Goal: Information Seeking & Learning: Check status

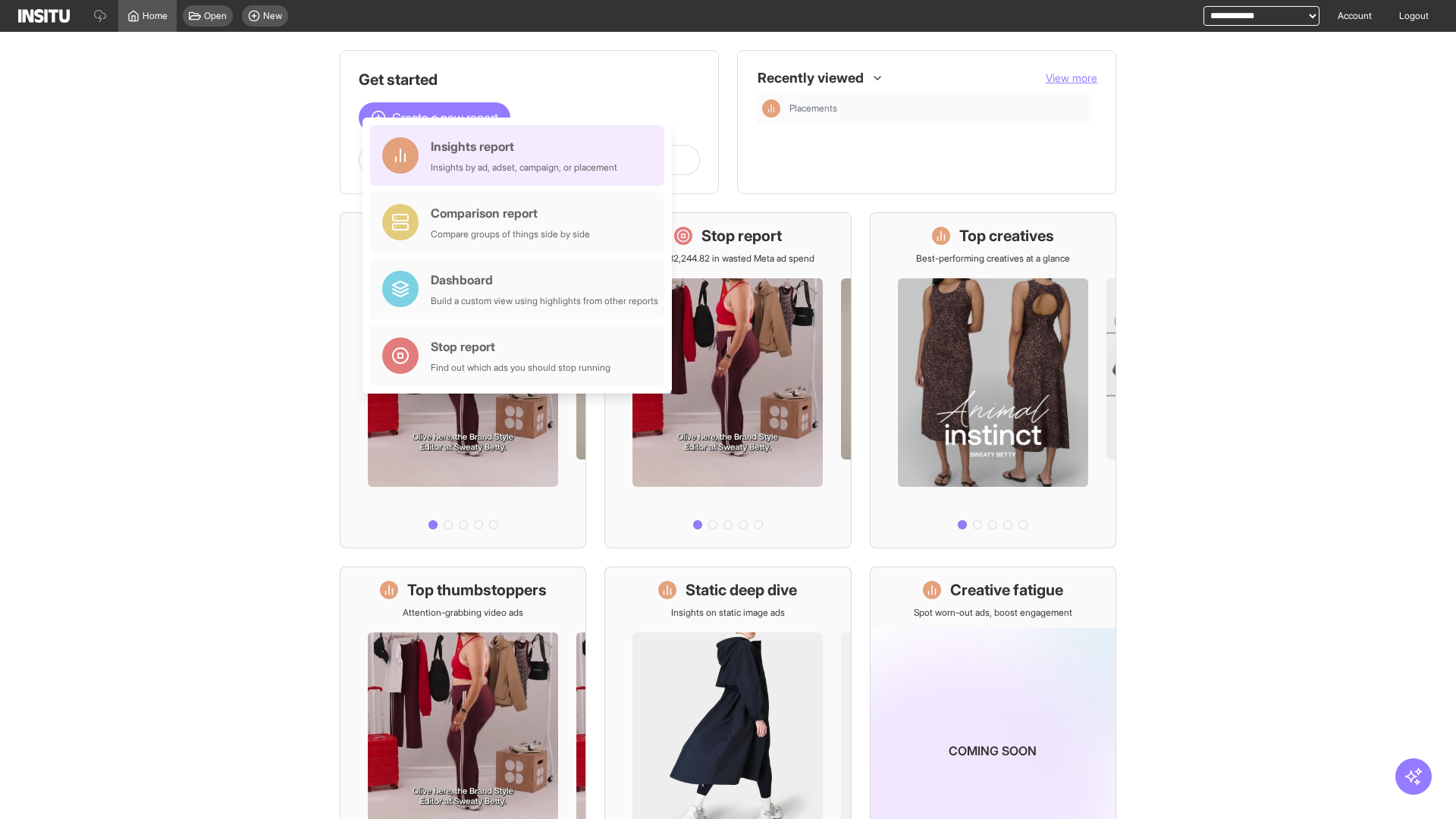
click at [521, 156] on div "Insights report Insights by ad, adset, campaign, or placement" at bounding box center [523, 155] width 187 height 36
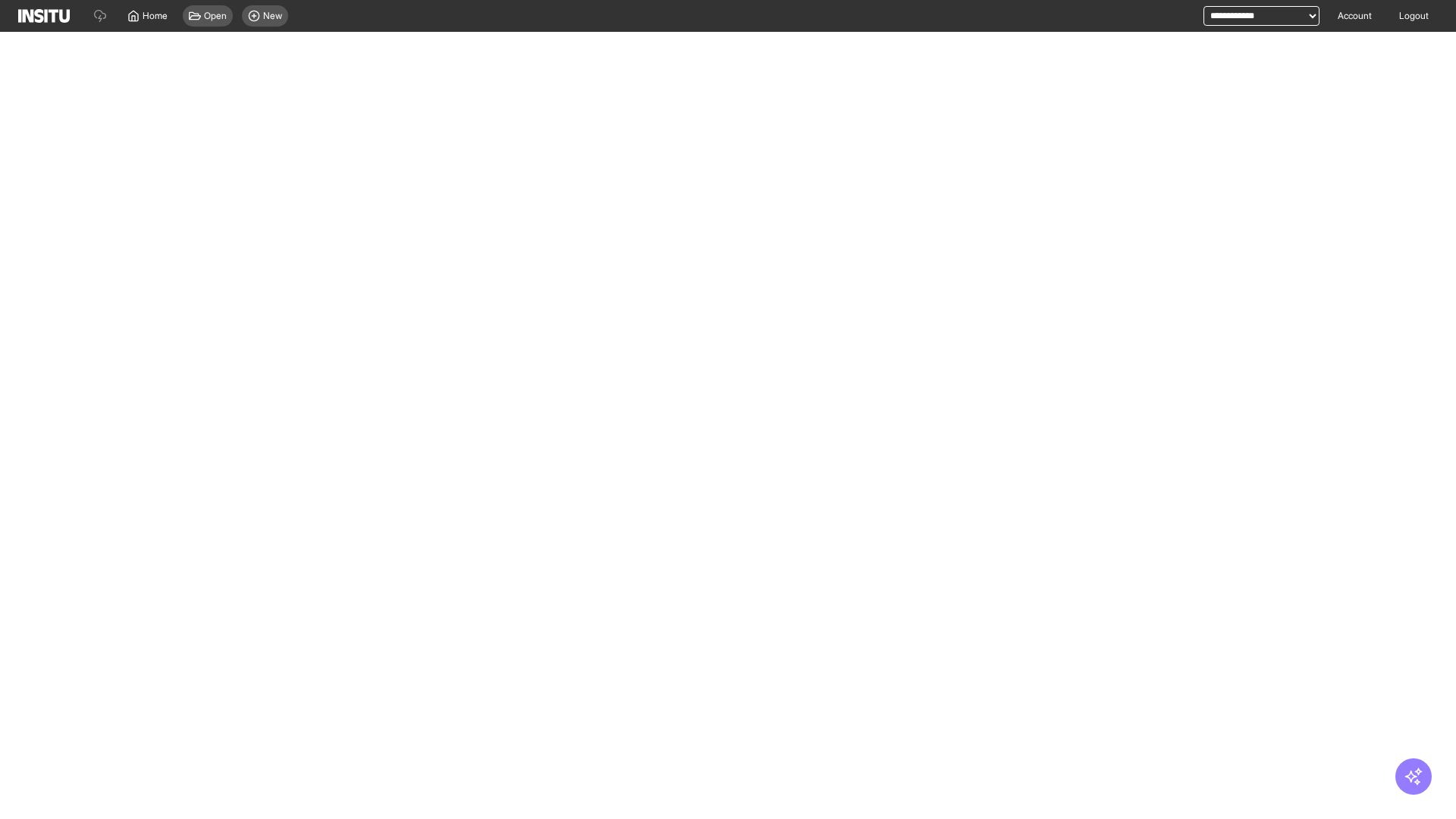
select select "**"
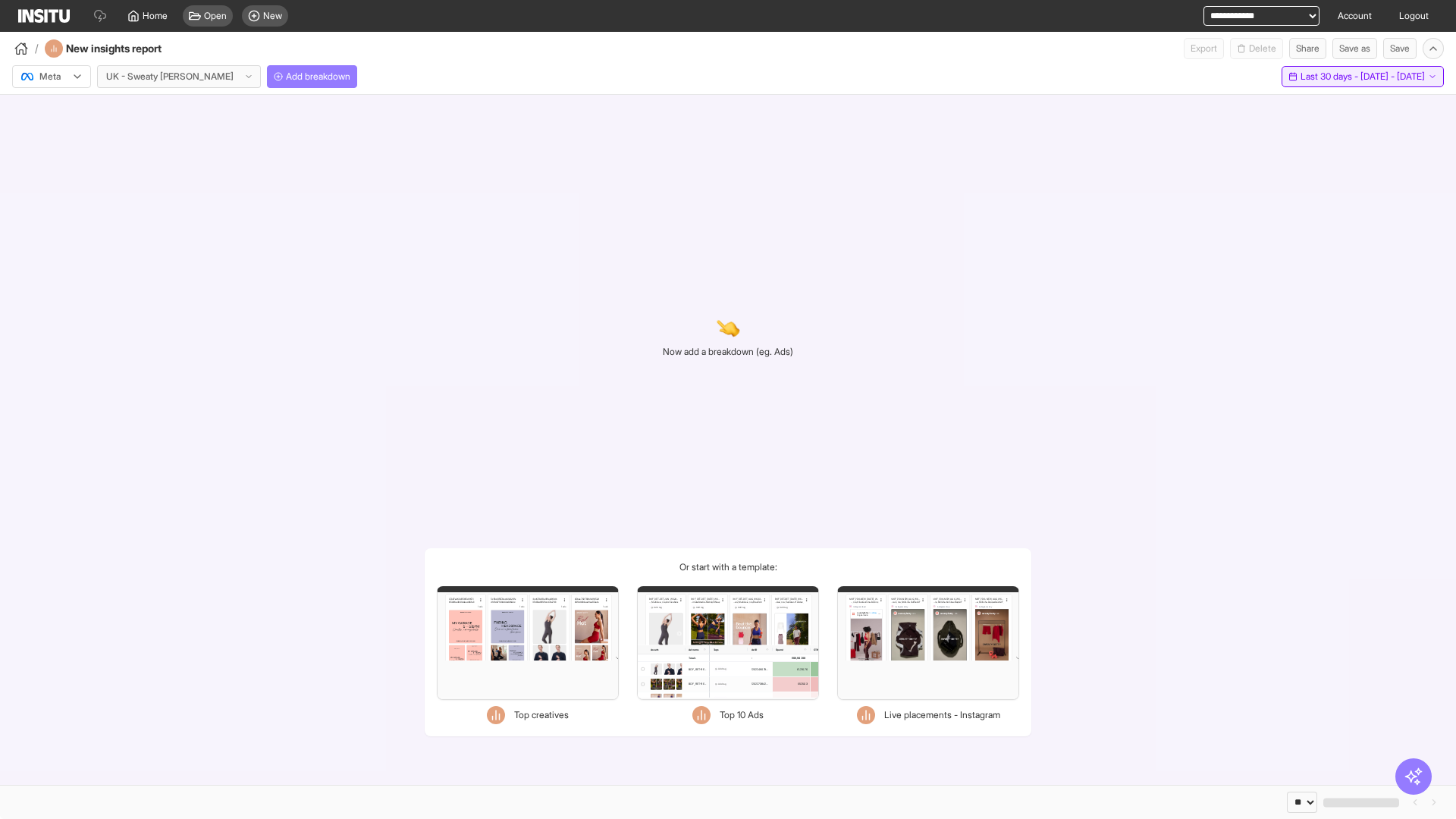
click at [1327, 77] on span "Last 30 days - [DATE] - [DATE]" at bounding box center [1362, 77] width 124 height 12
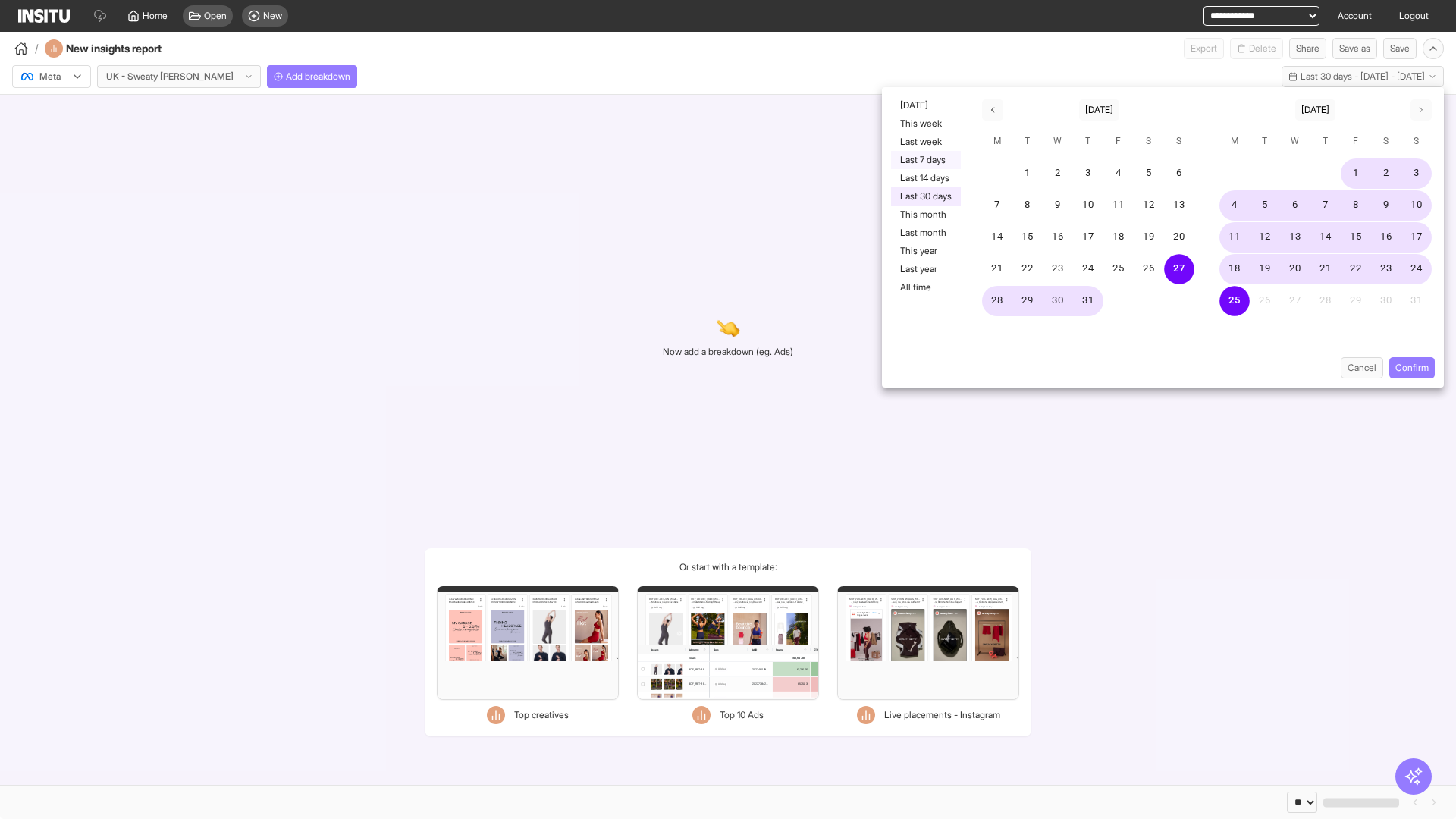
click at [924, 160] on button "Last 7 days" at bounding box center [926, 160] width 70 height 18
